Goal: Task Accomplishment & Management: Manage account settings

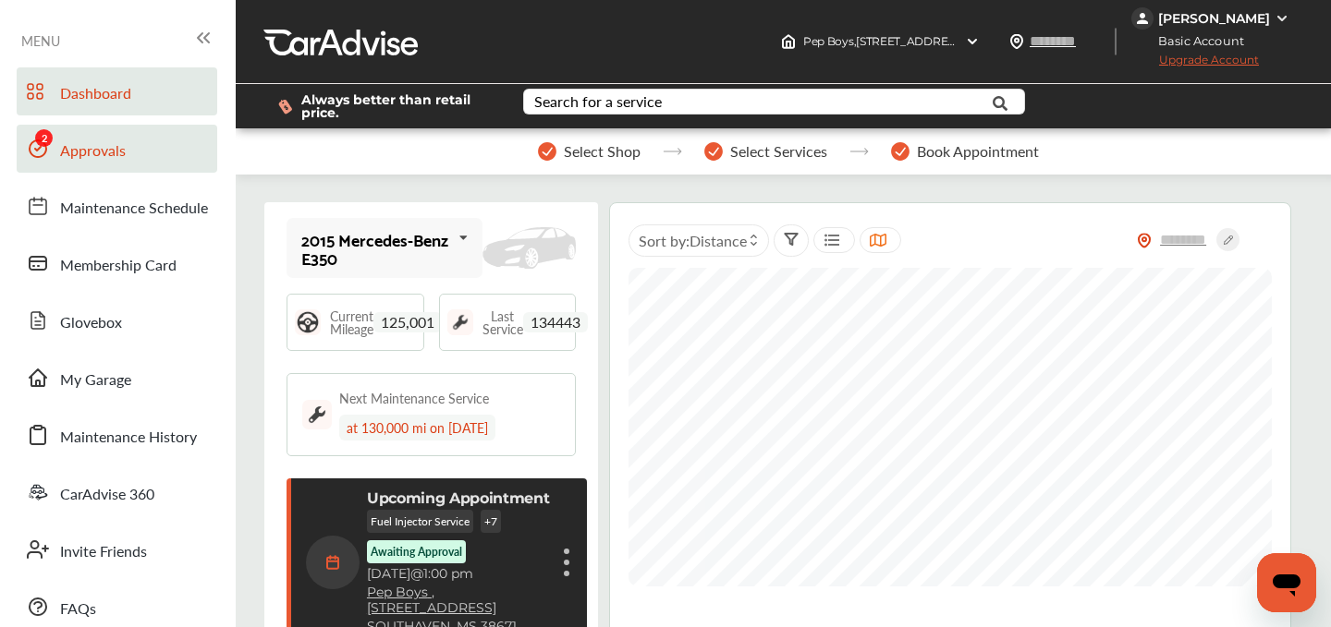
click at [79, 148] on span "Approvals" at bounding box center [93, 152] width 66 height 24
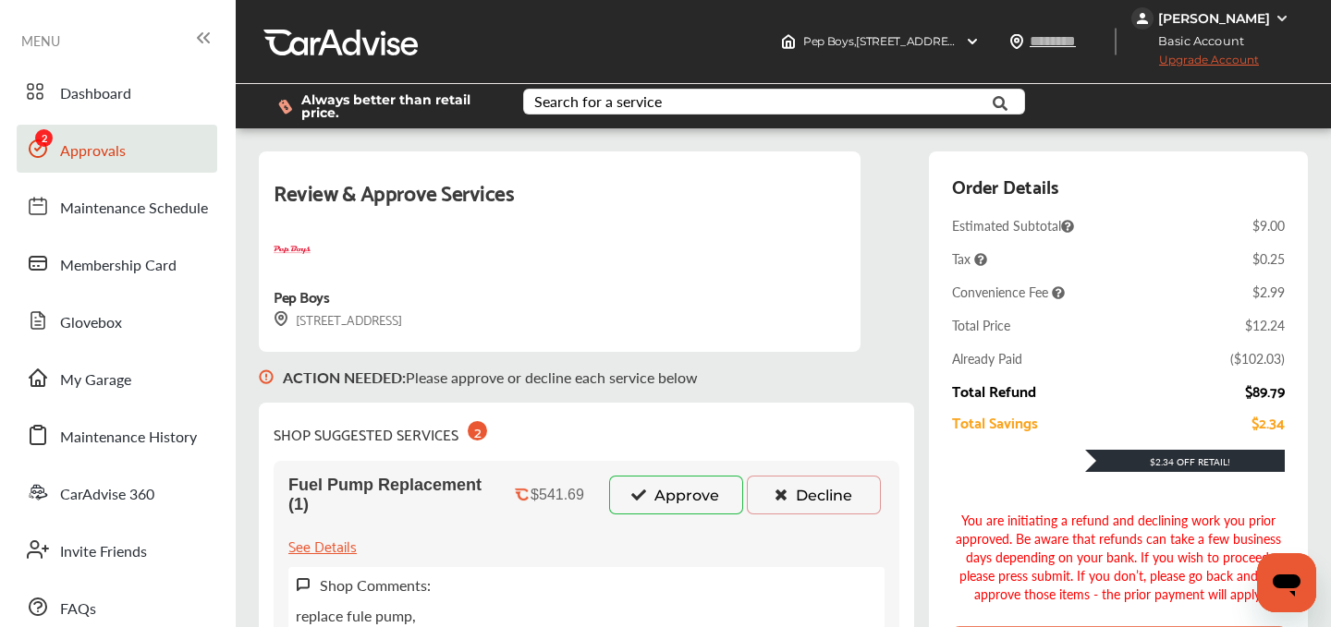
click at [642, 492] on icon at bounding box center [639, 494] width 18 height 13
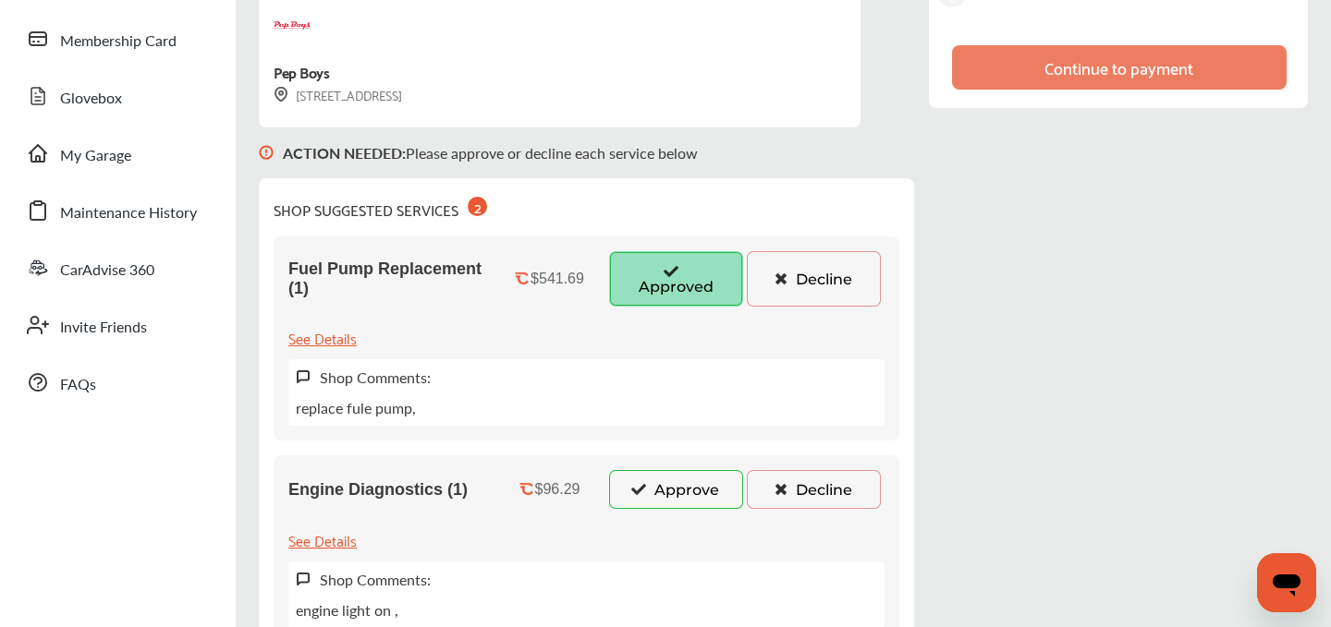
scroll to position [262, 0]
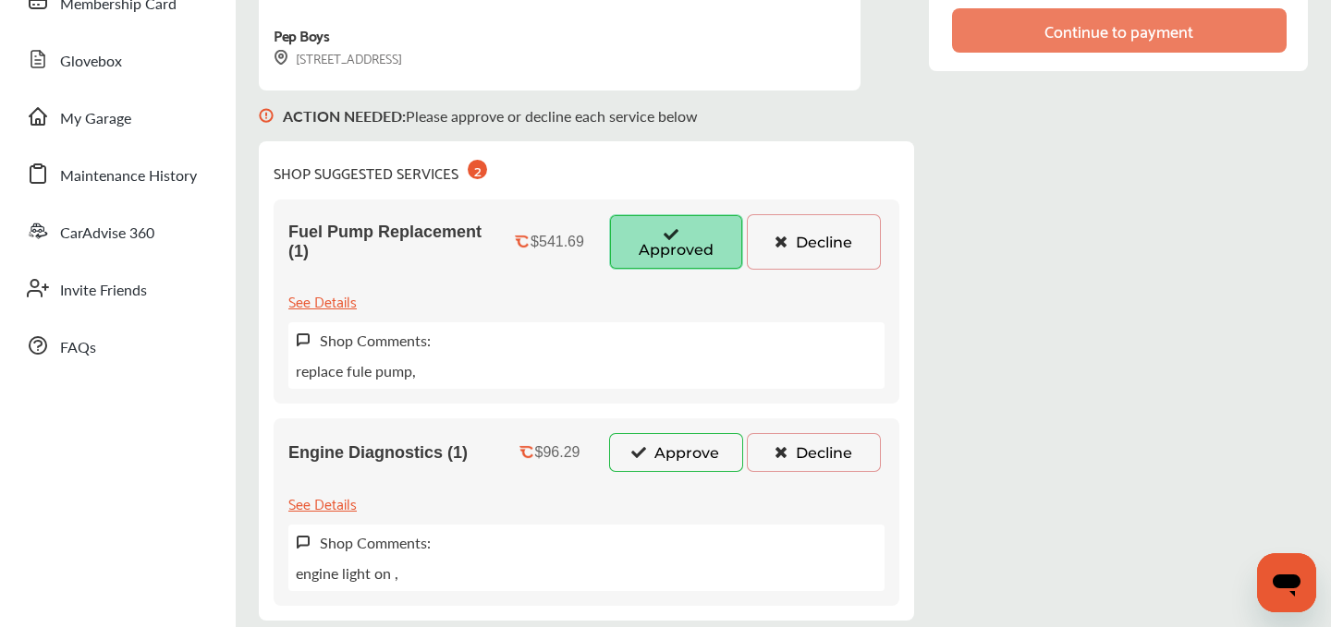
click at [642, 488] on div "Engine Diagnostics (1) $96.29 Approve Decline See Details Shop Comments: engine…" at bounding box center [587, 513] width 626 height 188
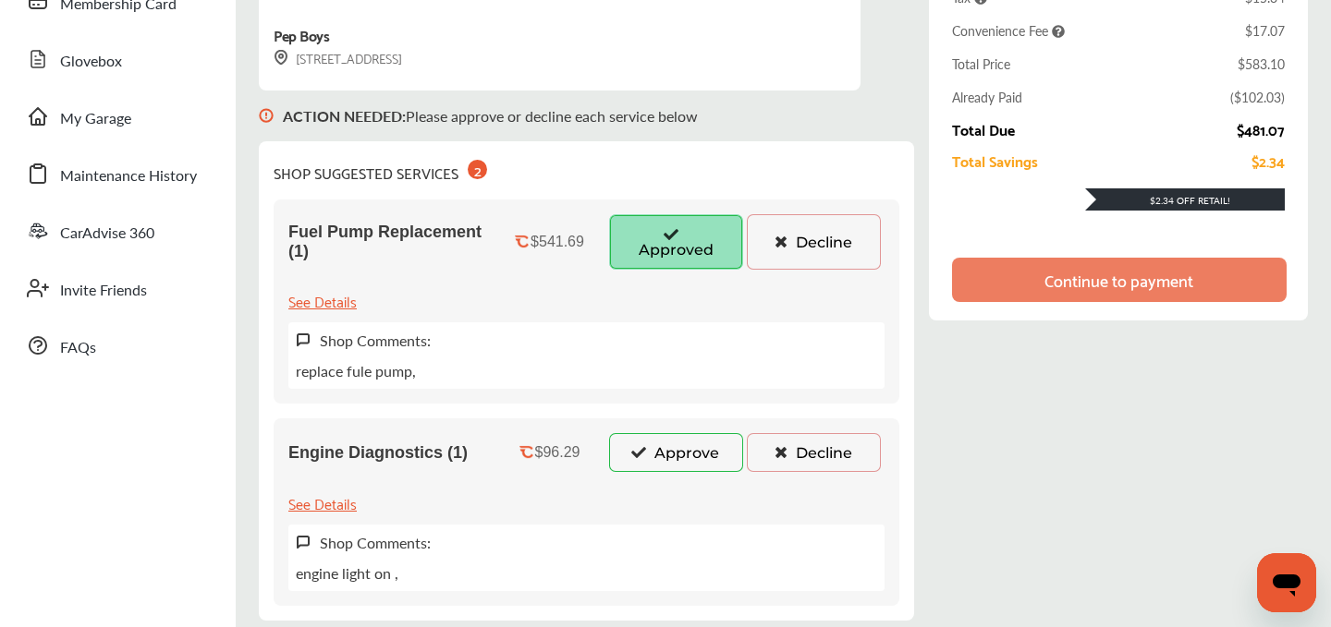
click at [646, 446] on icon at bounding box center [639, 451] width 18 height 13
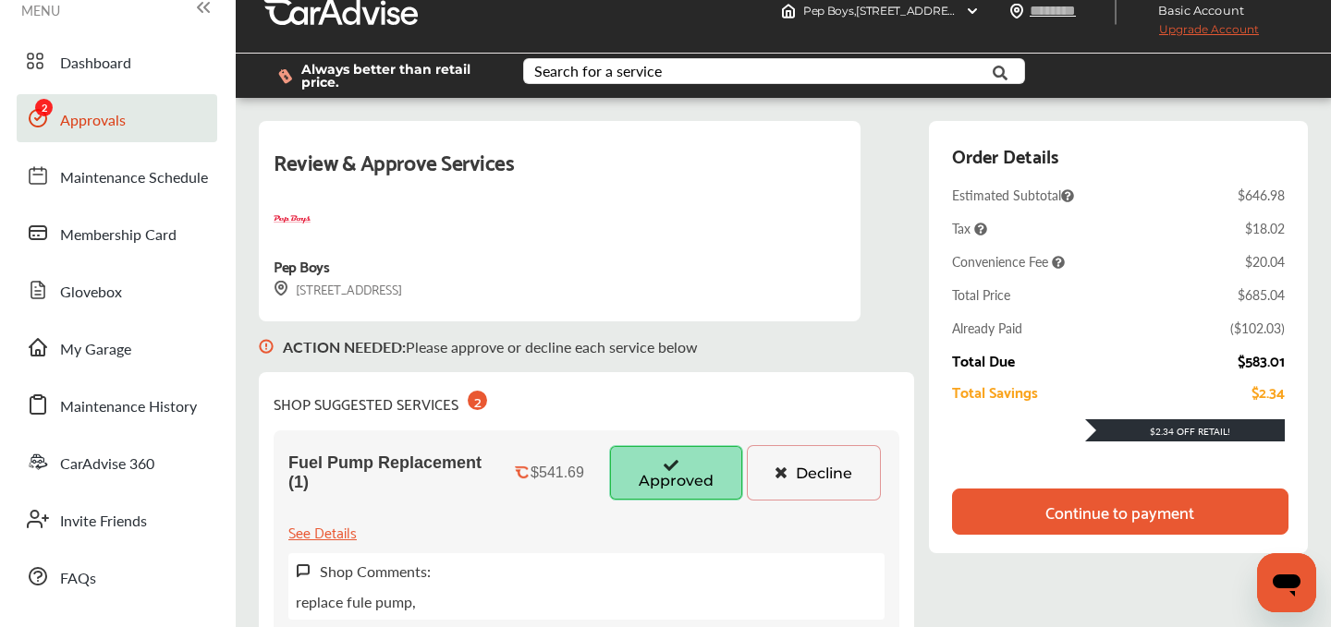
scroll to position [0, 0]
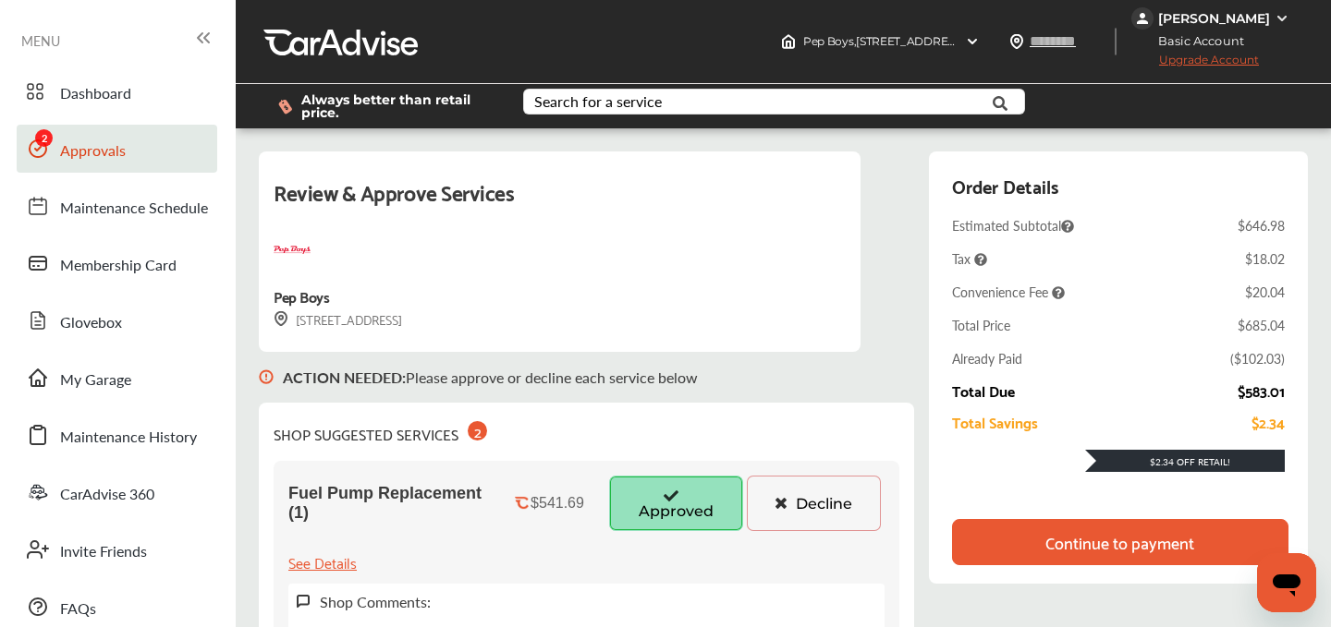
click at [1208, 12] on div "[PERSON_NAME]" at bounding box center [1214, 18] width 112 height 17
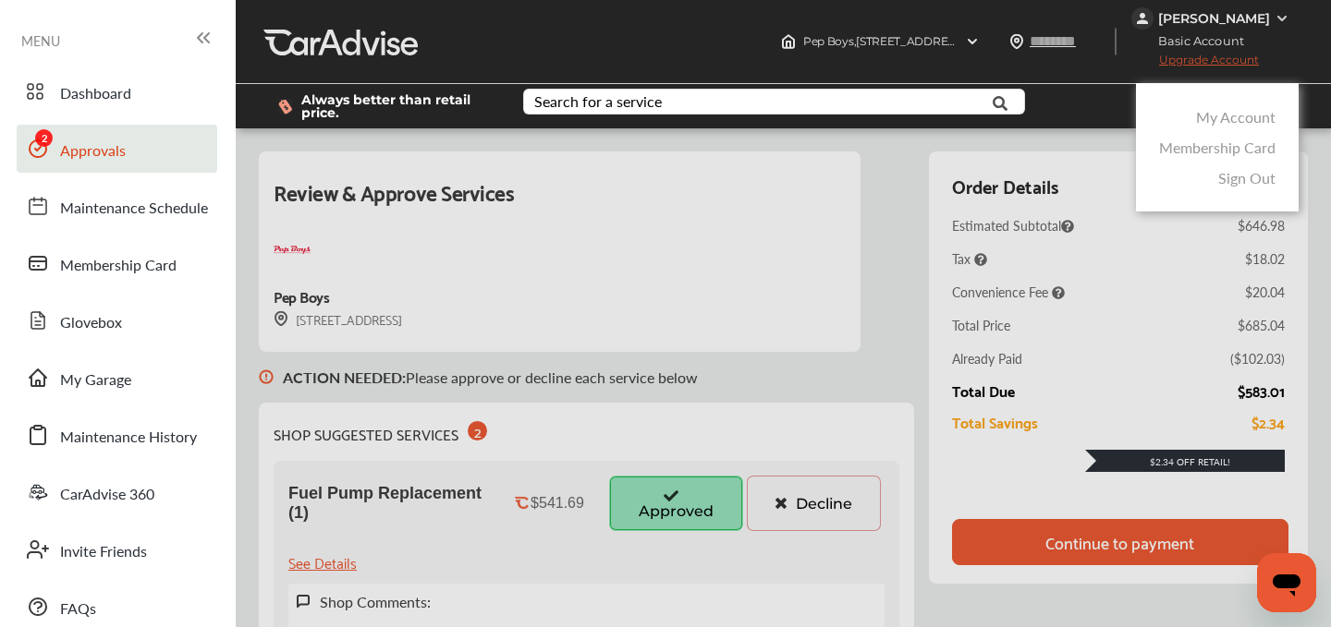
click at [1190, 118] on div "My Account" at bounding box center [1217, 117] width 126 height 30
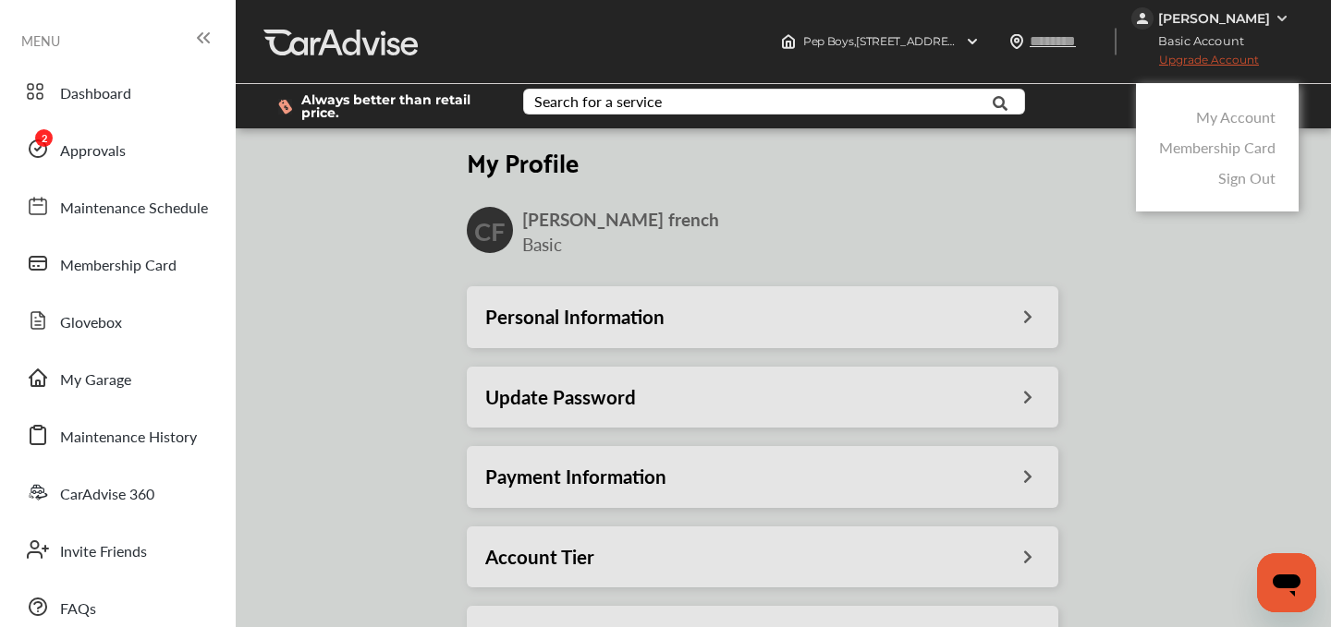
click at [639, 489] on div at bounding box center [665, 360] width 1331 height 720
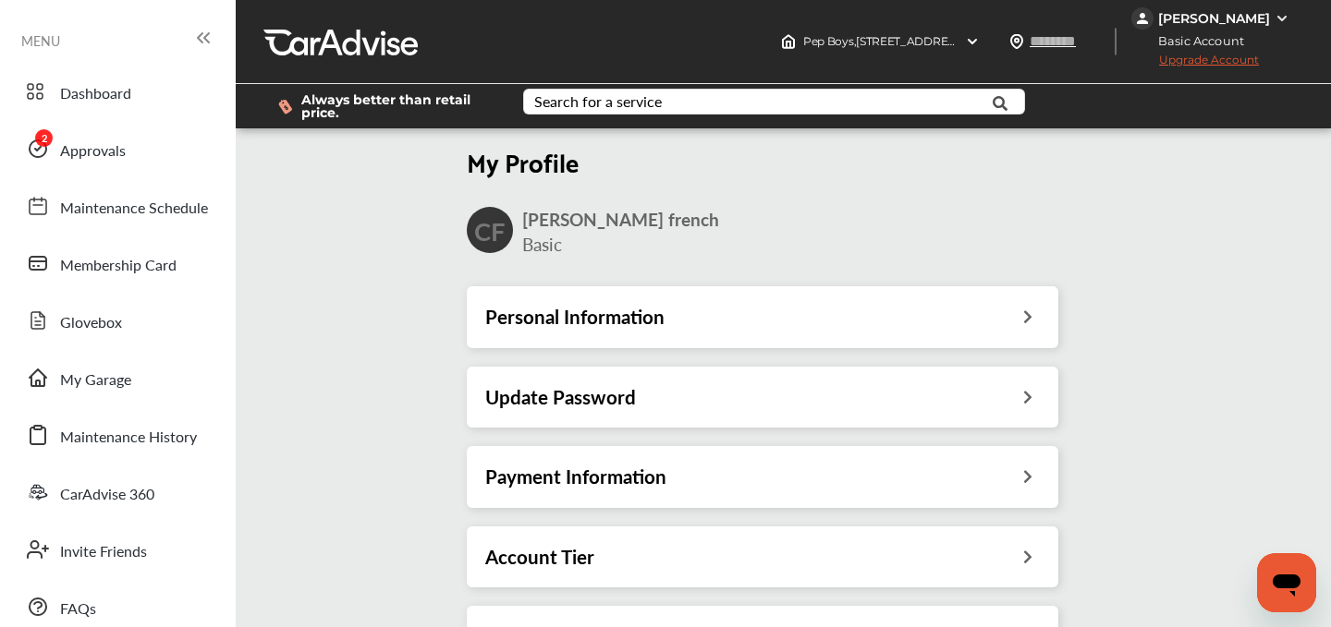
click at [639, 486] on h3 "Payment Information" at bounding box center [575, 477] width 181 height 24
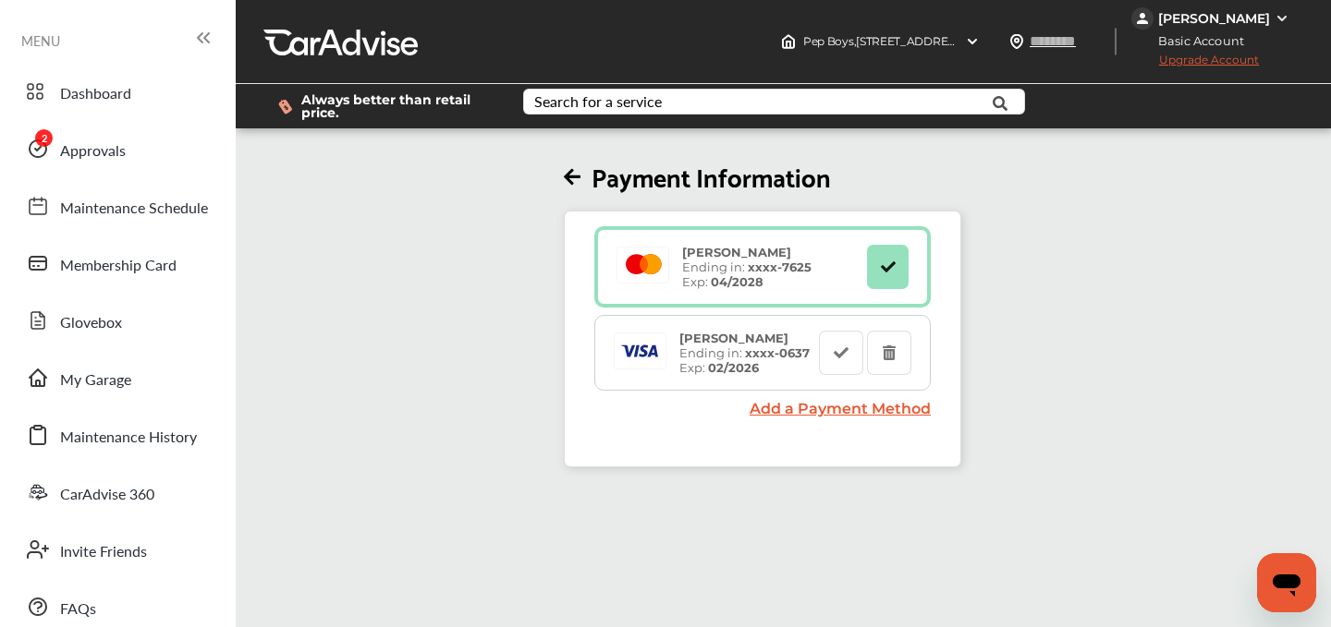
click at [1199, 62] on span "Upgrade Account" at bounding box center [1195, 64] width 128 height 23
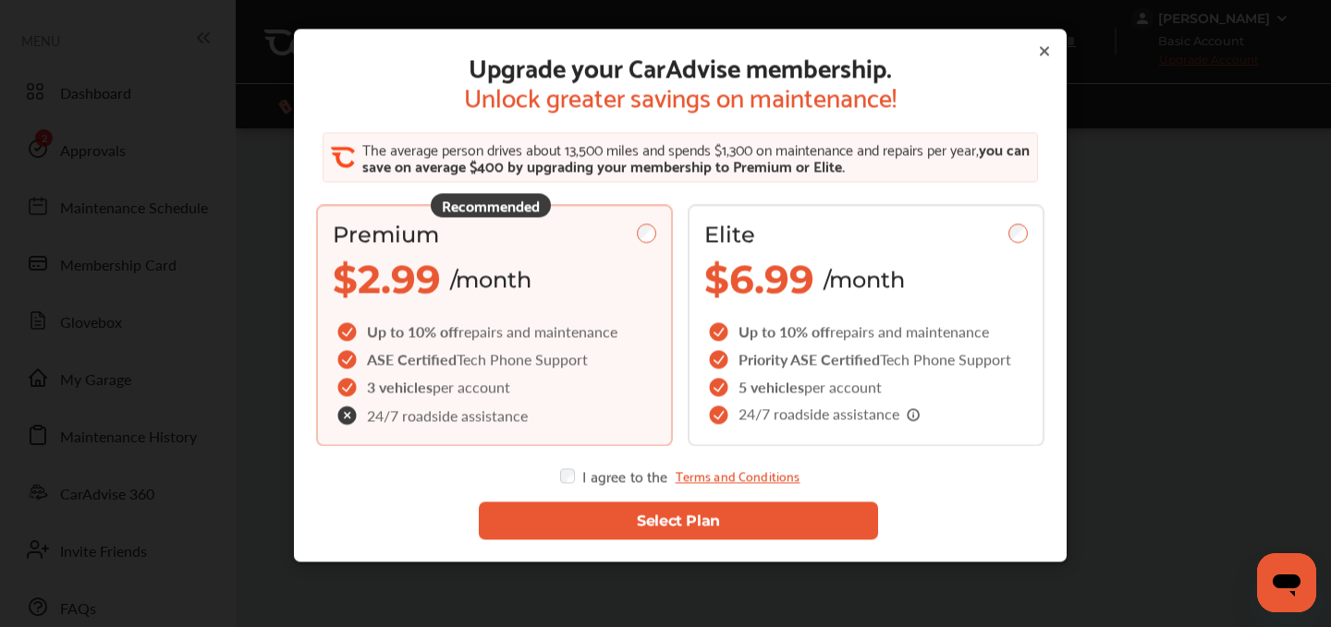
click at [582, 505] on button "Select Plan" at bounding box center [678, 521] width 399 height 38
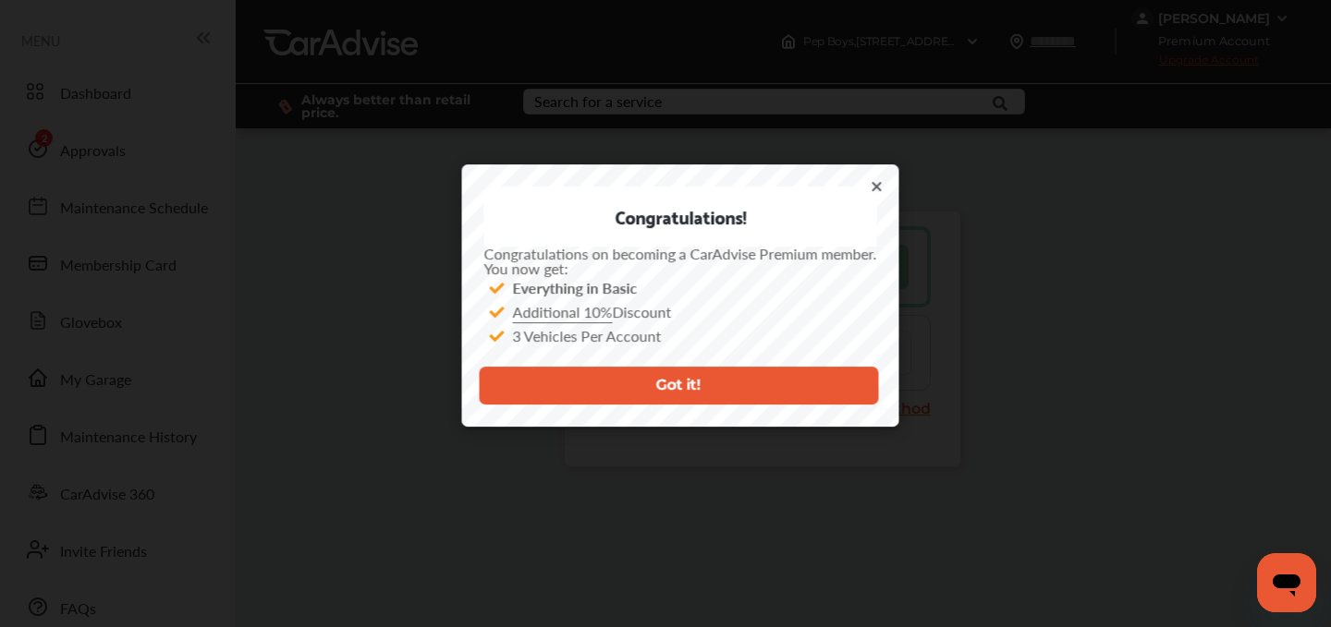
click at [880, 184] on icon at bounding box center [877, 186] width 15 height 15
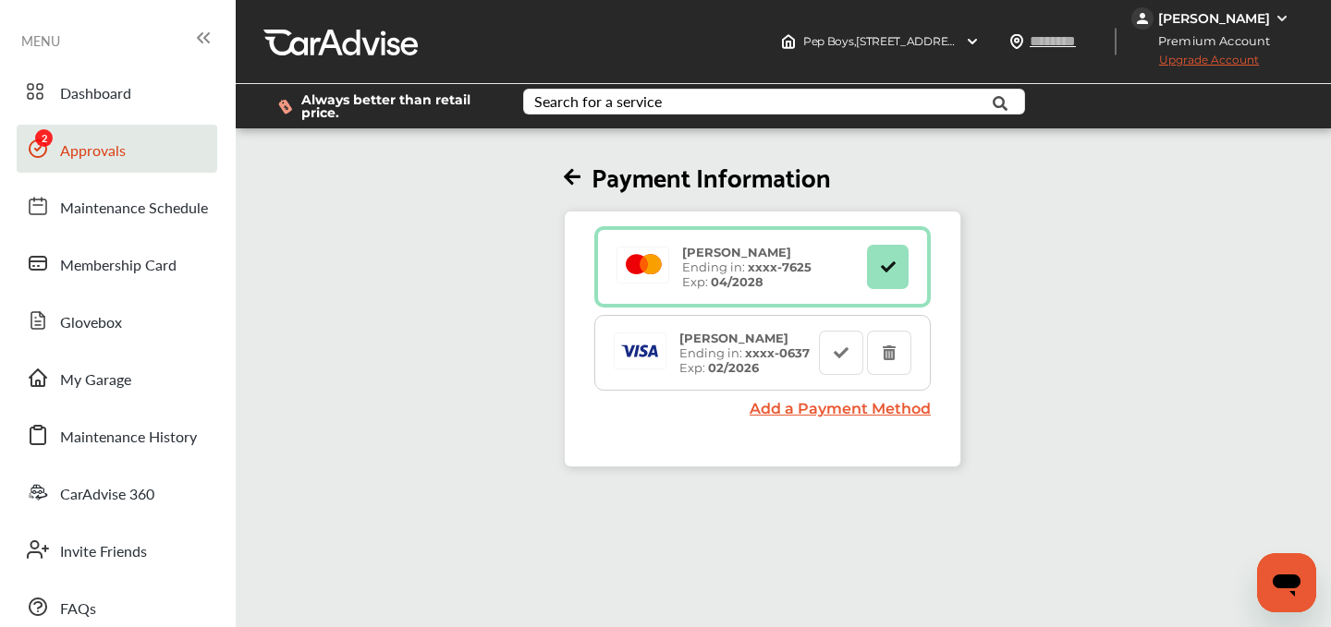
click at [93, 158] on span "Approvals" at bounding box center [93, 152] width 66 height 24
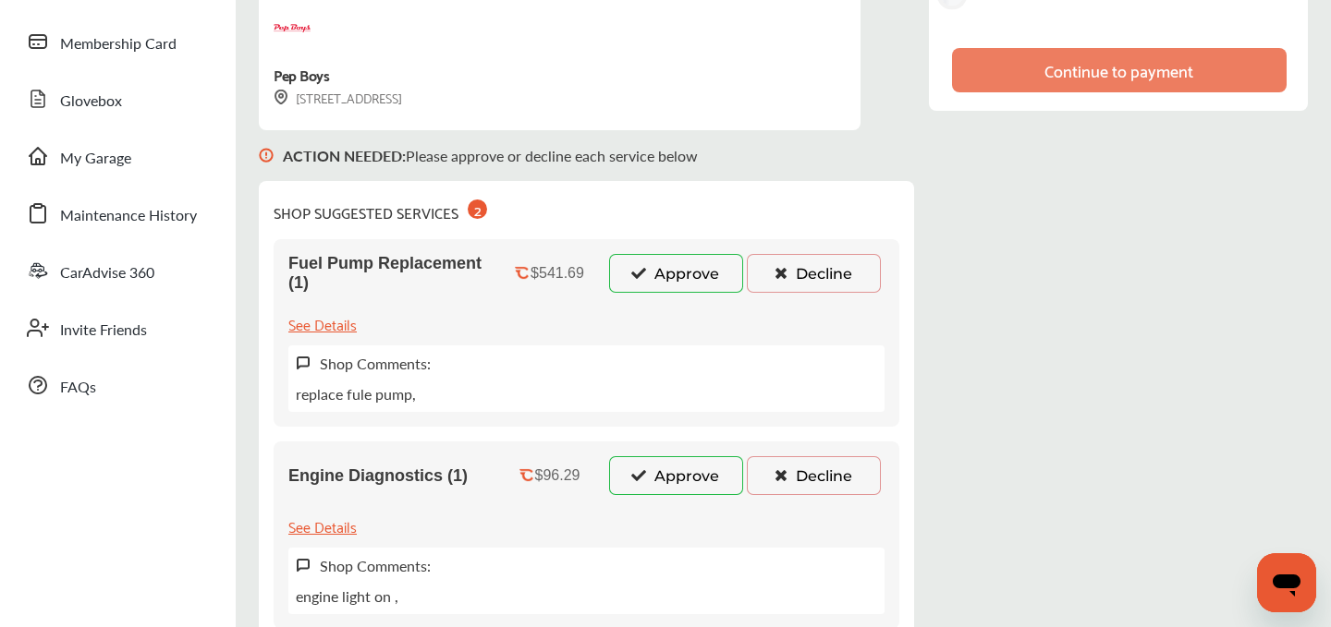
scroll to position [223, 0]
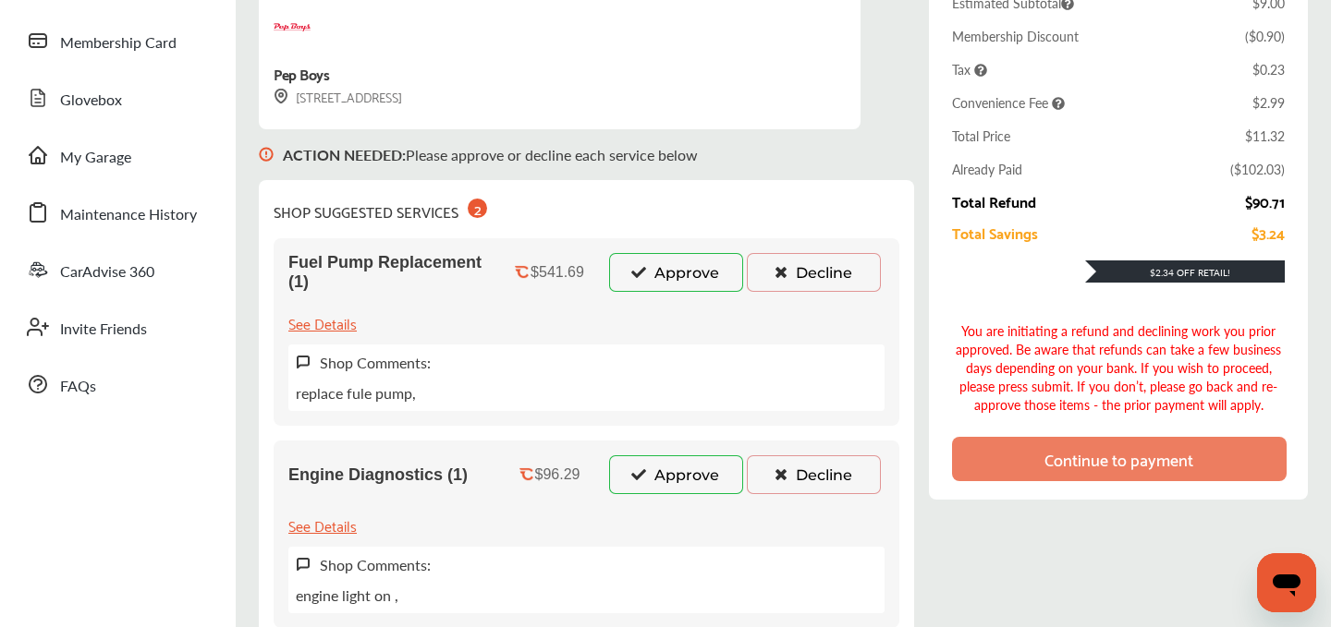
click at [654, 272] on button "Approve" at bounding box center [676, 272] width 134 height 39
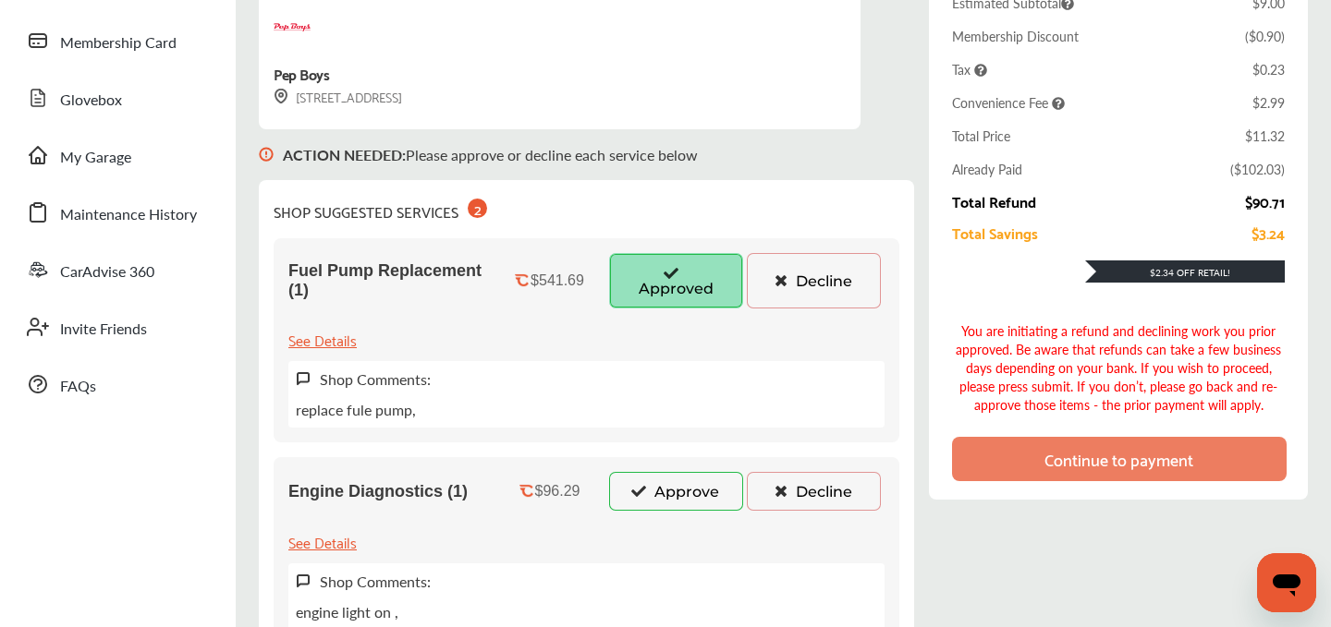
click at [664, 480] on button "Approve" at bounding box center [676, 491] width 134 height 39
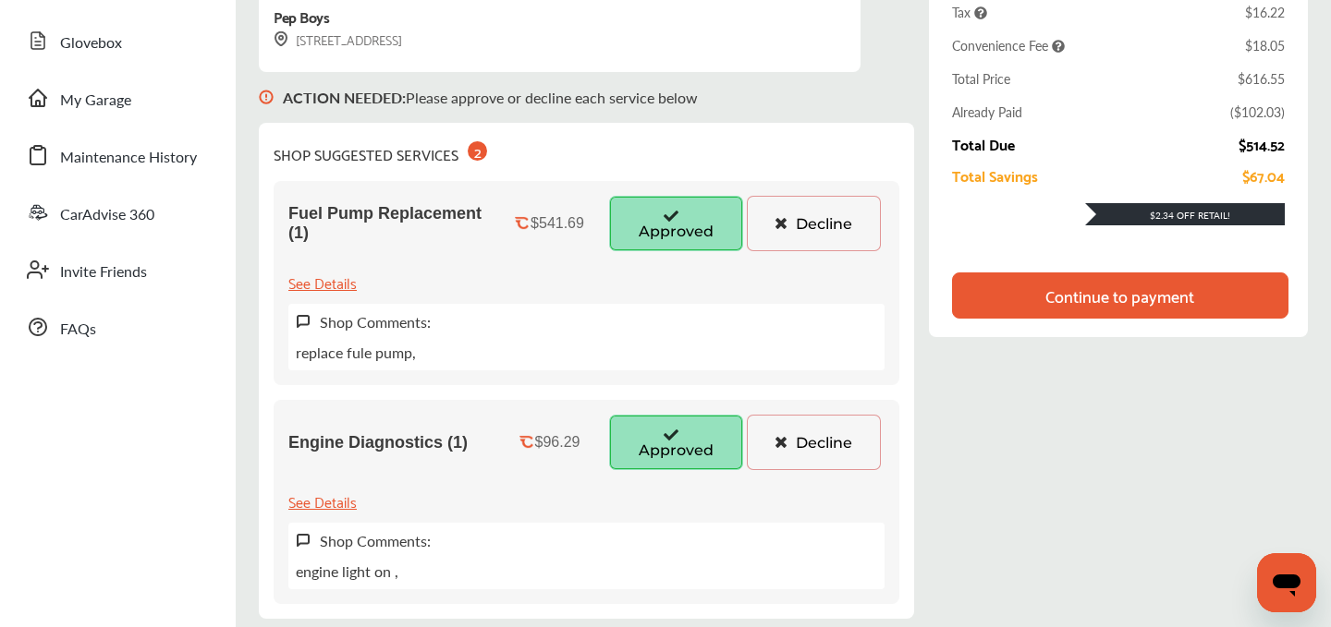
scroll to position [279, 0]
click at [1139, 275] on div "Continue to payment" at bounding box center [1120, 297] width 336 height 46
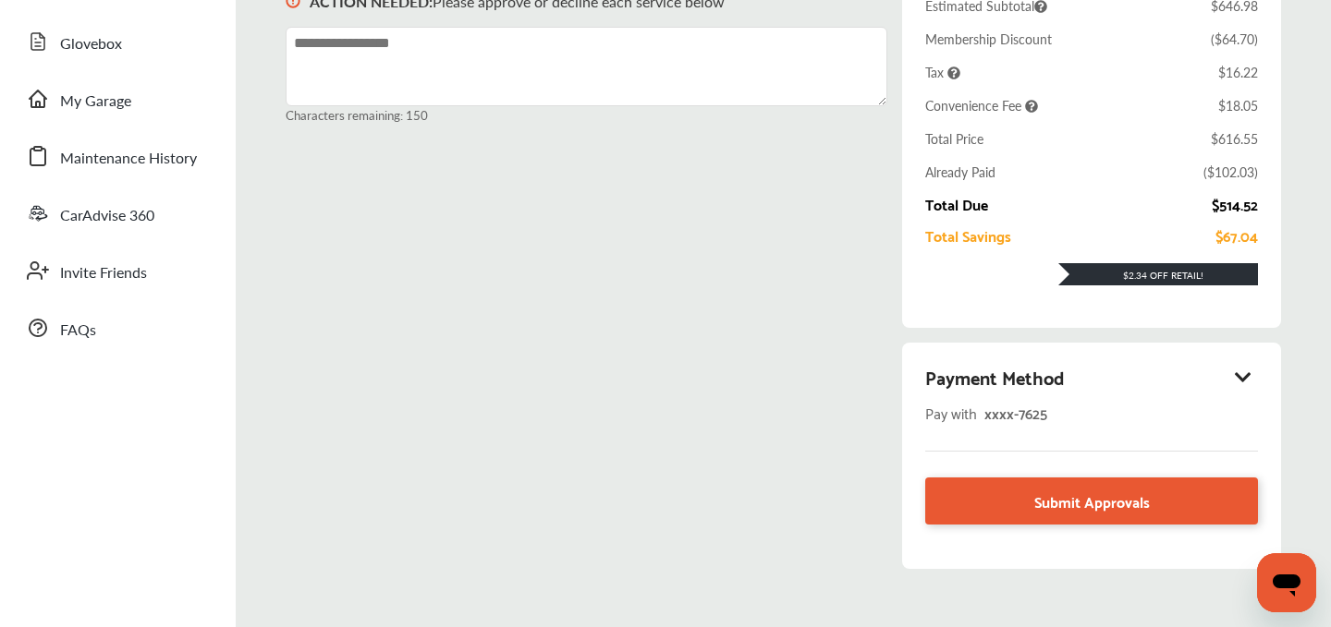
click at [1254, 378] on div "Payment Method" at bounding box center [1091, 376] width 333 height 31
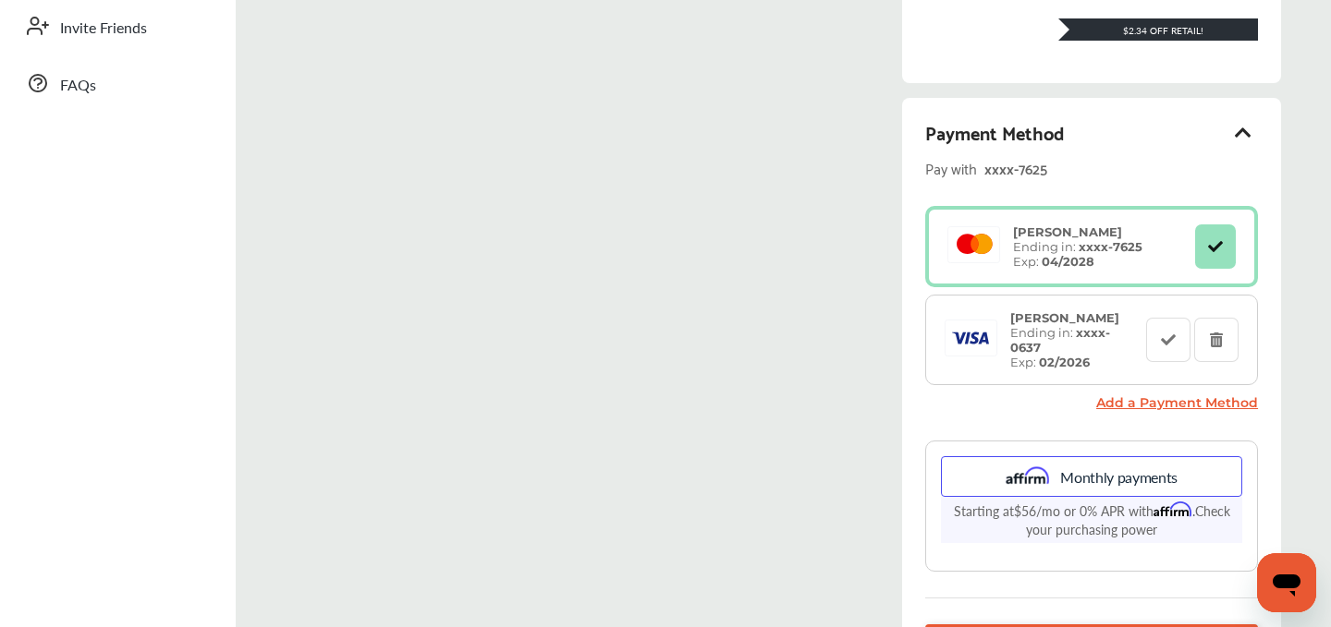
scroll to position [523, 0]
click at [1085, 551] on div "Monthly payments Starting at $56 /mo or 0% APR with Affirm . Check your purchas…" at bounding box center [1091, 507] width 301 height 100
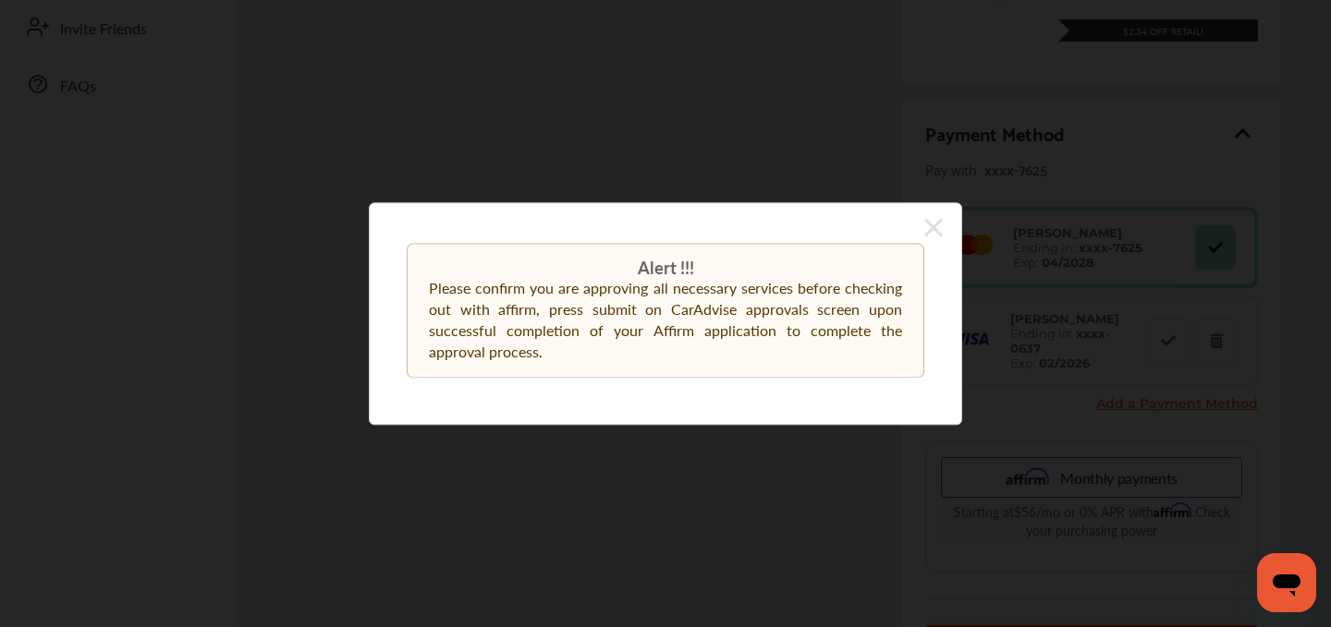
click at [1085, 551] on div "Alert !!! Please confirm you are approving all necessary services before checki…" at bounding box center [665, 313] width 1331 height 627
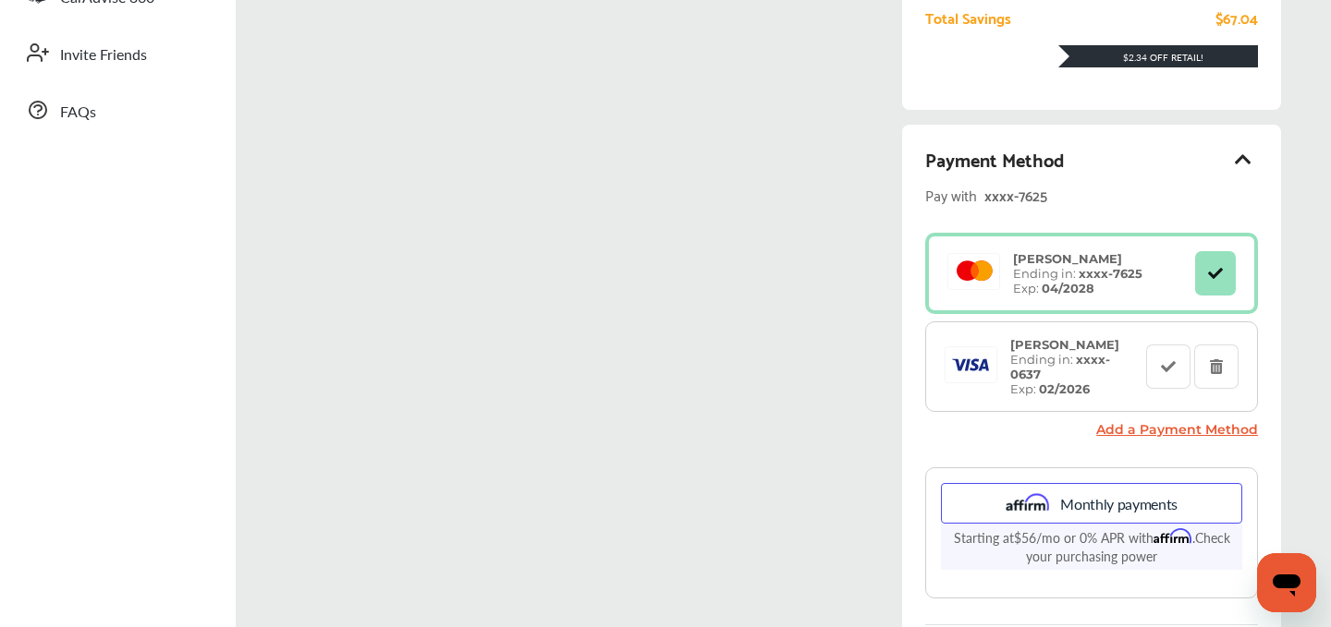
scroll to position [588, 0]
